Goal: Information Seeking & Learning: Learn about a topic

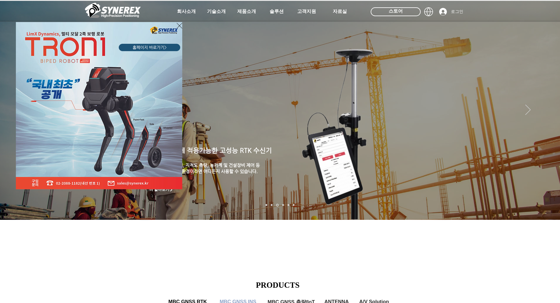
click at [546, 132] on div "LimX Dinamics" at bounding box center [280, 151] width 560 height 303
click at [547, 133] on div "LimX Dinamics" at bounding box center [280, 151] width 560 height 303
click at [548, 133] on div "LimX Dinamics" at bounding box center [280, 151] width 560 height 303
click at [180, 25] on icon "사이트로 돌아가기" at bounding box center [180, 25] width 6 height 7
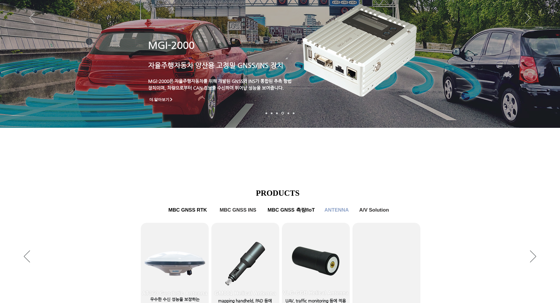
scroll to position [147, 0]
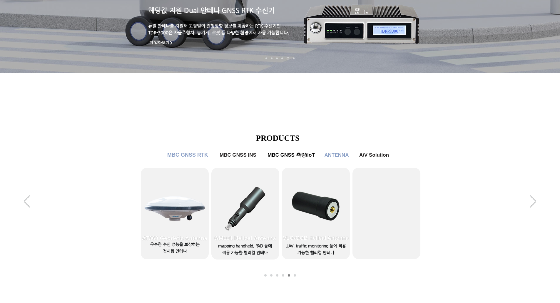
click at [186, 158] on span "MBC GNSS RTK" at bounding box center [187, 155] width 41 height 6
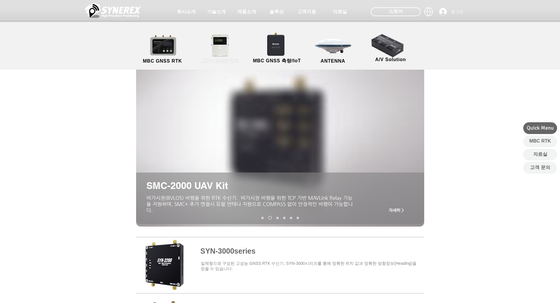
click at [219, 39] on link "MBC GNSS INS" at bounding box center [220, 49] width 53 height 31
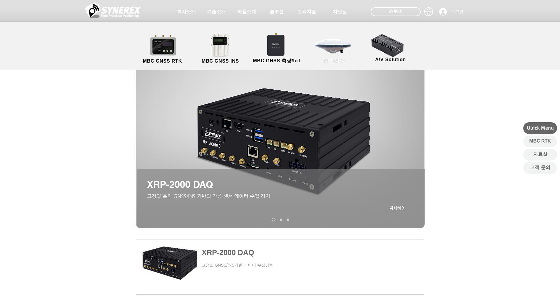
click at [329, 39] on link "ANTENNA" at bounding box center [333, 49] width 53 height 31
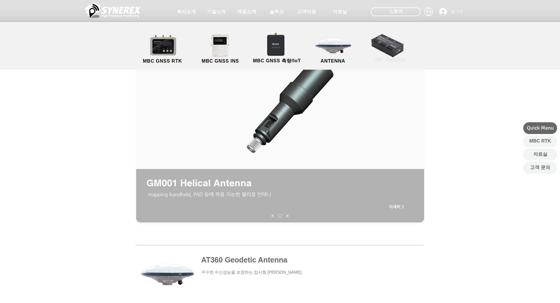
click at [383, 47] on link "A/V Solution" at bounding box center [390, 47] width 53 height 31
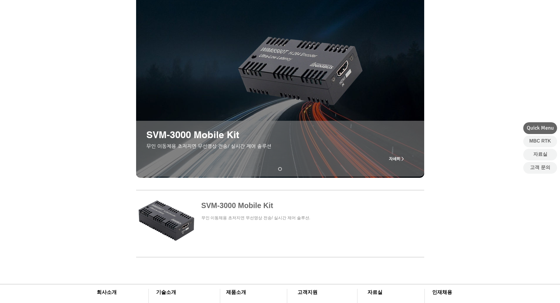
scroll to position [59, 0]
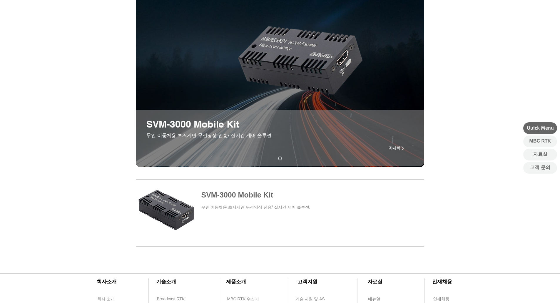
click at [180, 210] on span at bounding box center [280, 208] width 288 height 55
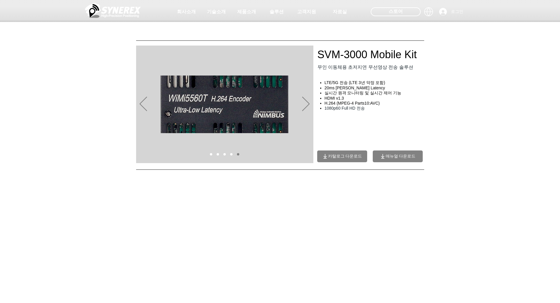
drag, startPoint x: 100, startPoint y: 156, endPoint x: 128, endPoint y: 37, distance: 122.5
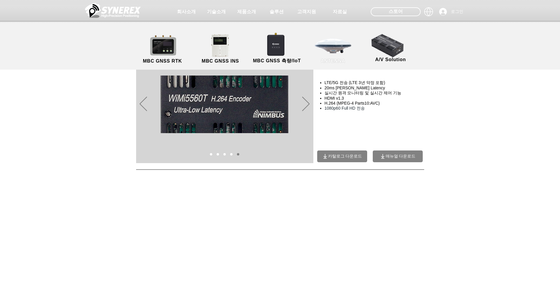
click at [329, 51] on link "ANTENNA" at bounding box center [333, 49] width 53 height 31
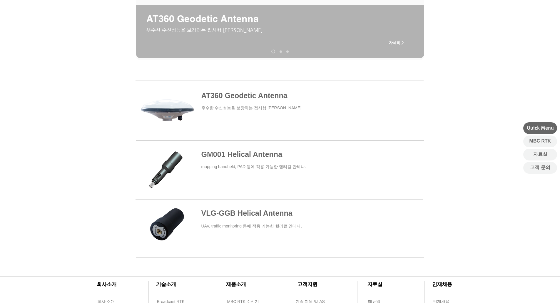
scroll to position [176, 0]
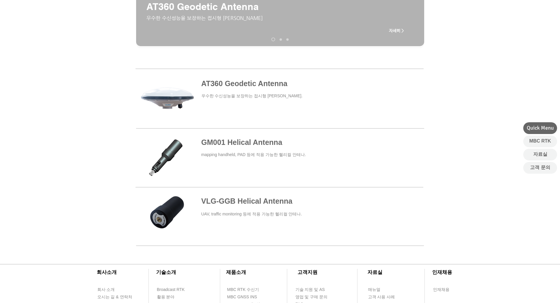
click at [225, 143] on span at bounding box center [279, 158] width 288 height 52
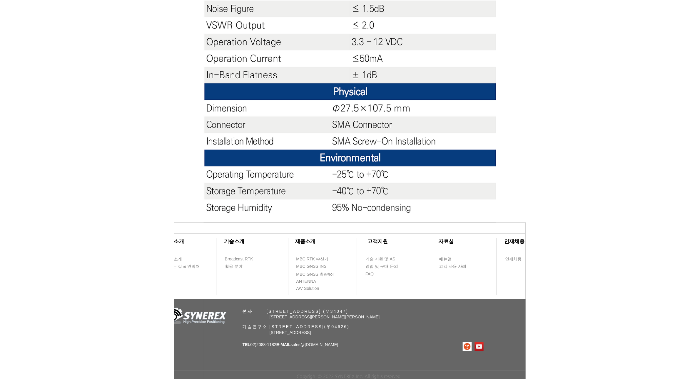
scroll to position [495, 0]
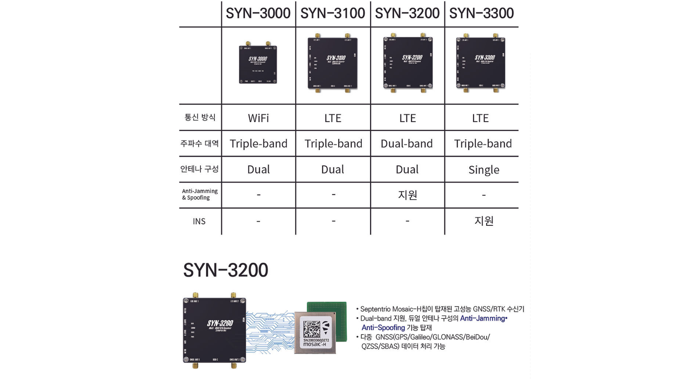
scroll to position [823, 0]
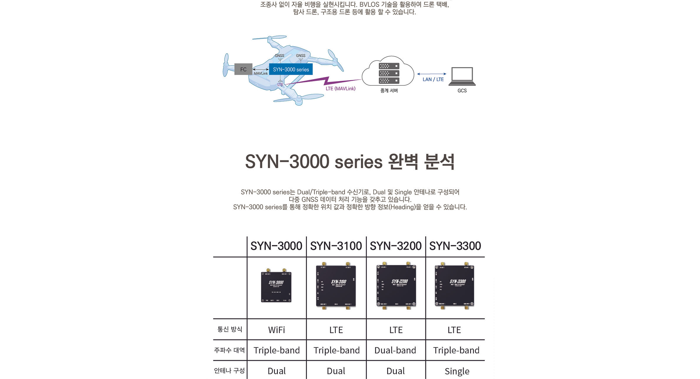
click at [162, 131] on div at bounding box center [350, 170] width 700 height 1625
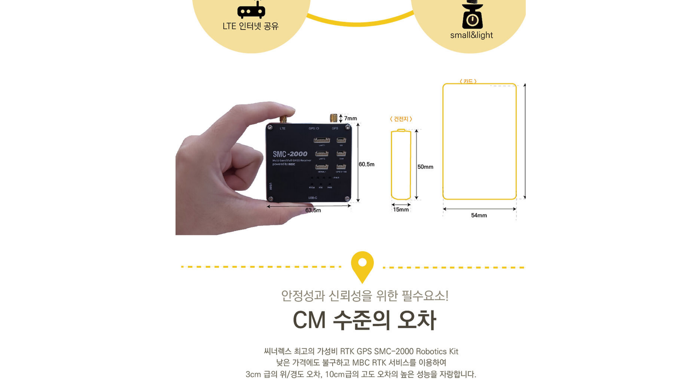
scroll to position [1833, 0]
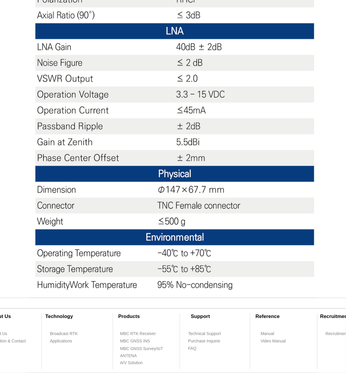
scroll to position [518, 0]
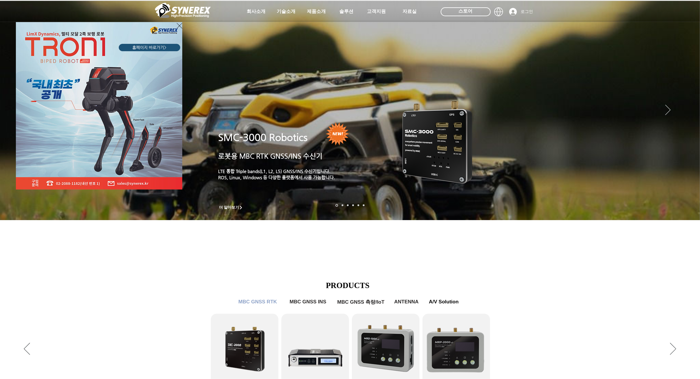
click at [178, 26] on icon "사이트로 돌아가기" at bounding box center [180, 25] width 6 height 7
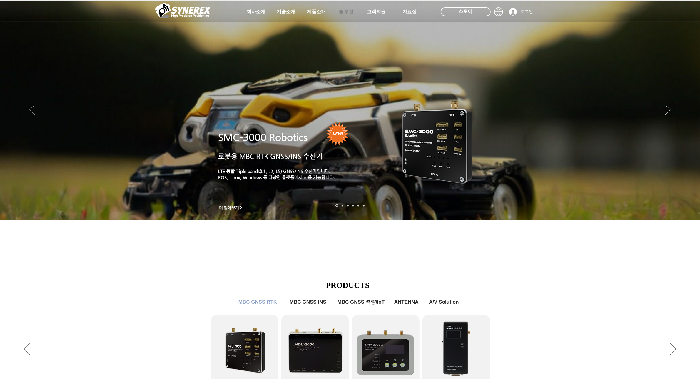
click at [349, 15] on span "솔루션" at bounding box center [346, 12] width 29 height 12
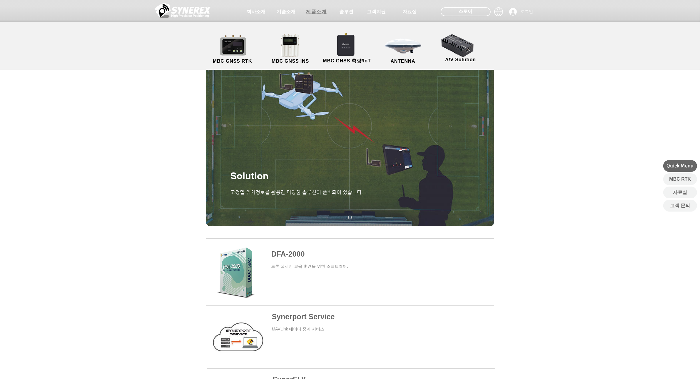
click at [315, 13] on span "제품소개" at bounding box center [316, 12] width 21 height 6
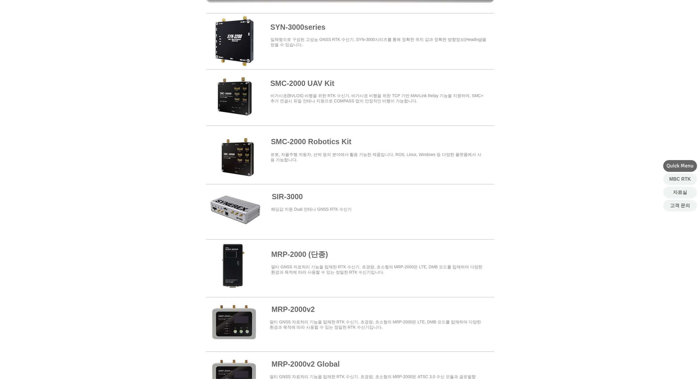
scroll to position [184, 0]
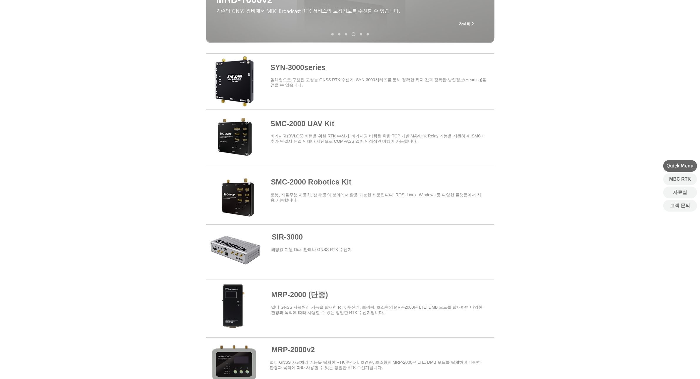
click at [234, 57] on span at bounding box center [350, 80] width 288 height 51
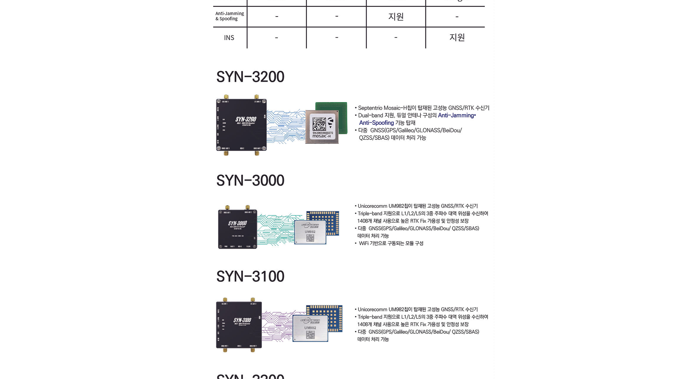
scroll to position [1174, 0]
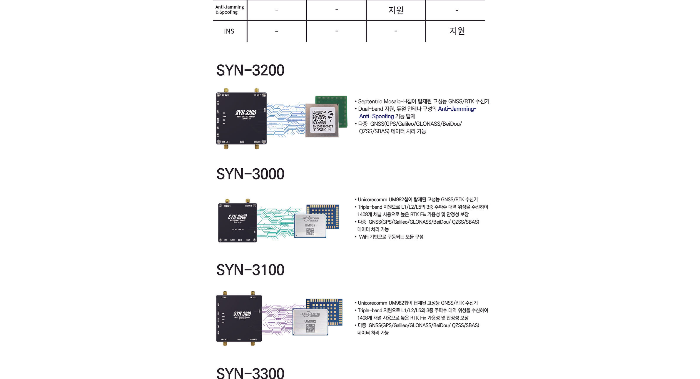
scroll to position [1247, 0]
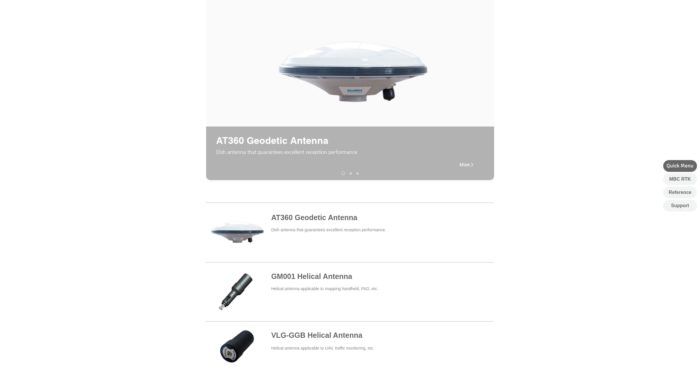
scroll to position [206, 0]
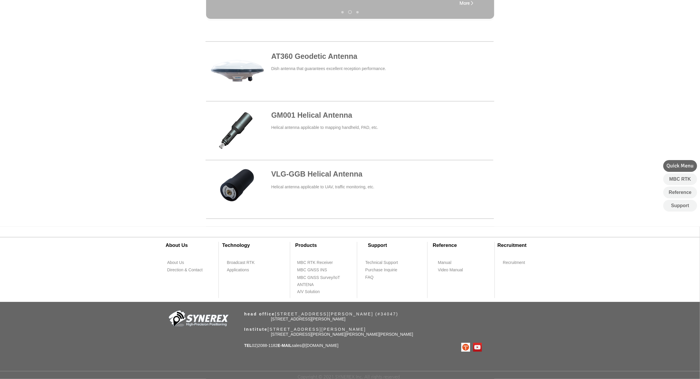
click at [240, 176] on span at bounding box center [350, 189] width 288 height 43
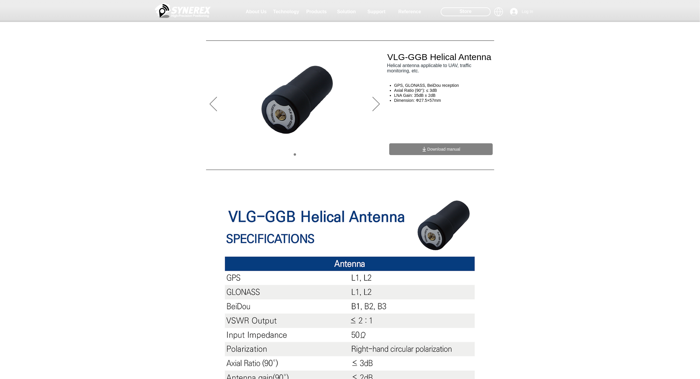
click at [332, 6] on link "Solution" at bounding box center [346, 12] width 29 height 12
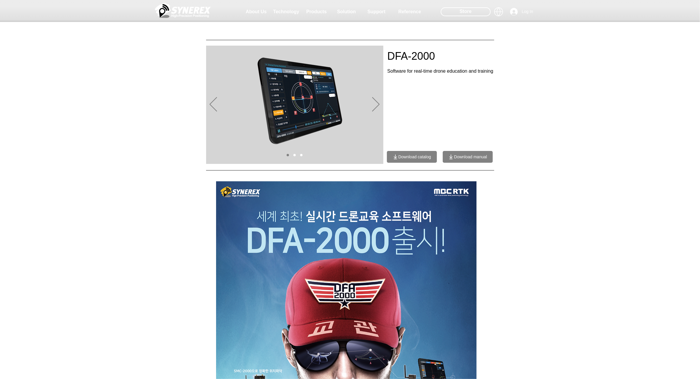
drag, startPoint x: 447, startPoint y: 31, endPoint x: 537, endPoint y: 173, distance: 167.7
click at [537, 173] on div at bounding box center [350, 360] width 700 height 386
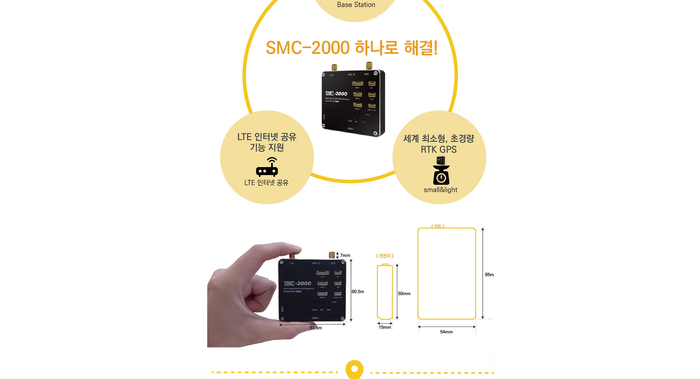
scroll to position [1690, 0]
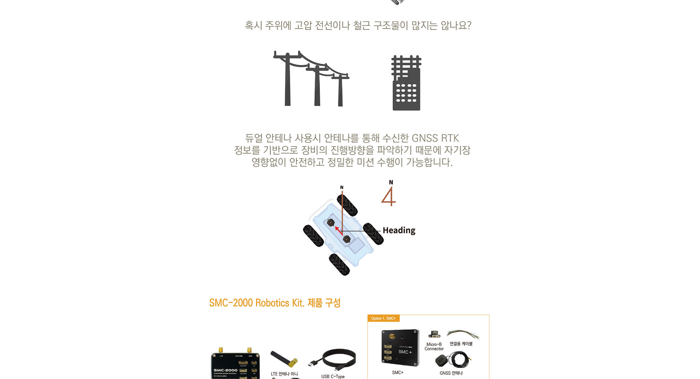
scroll to position [2718, 0]
